Goal: Information Seeking & Learning: Learn about a topic

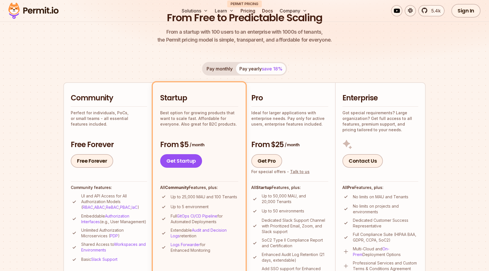
scroll to position [72, 0]
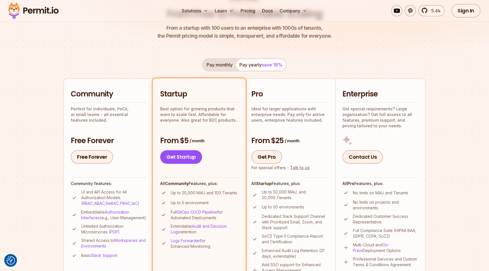
click at [60, 54] on img at bounding box center [244, 7] width 489 height 130
click at [268, 12] on link "Docs" at bounding box center [267, 10] width 15 height 11
